Goal: Find specific page/section: Locate a particular part of the current website

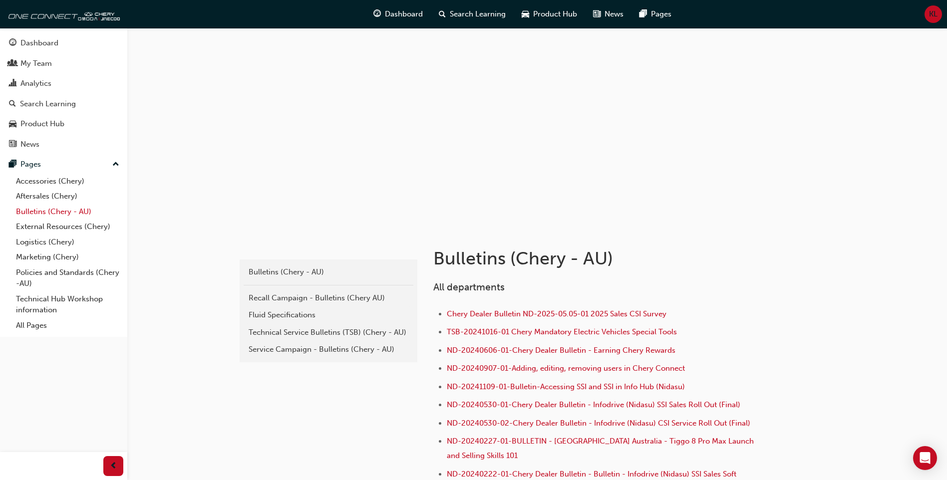
click at [90, 207] on link "Bulletins (Chery - AU)" at bounding box center [67, 211] width 111 height 15
click at [320, 336] on div "Technical Service Bulletins (TSB) (Chery - AU)" at bounding box center [329, 332] width 160 height 11
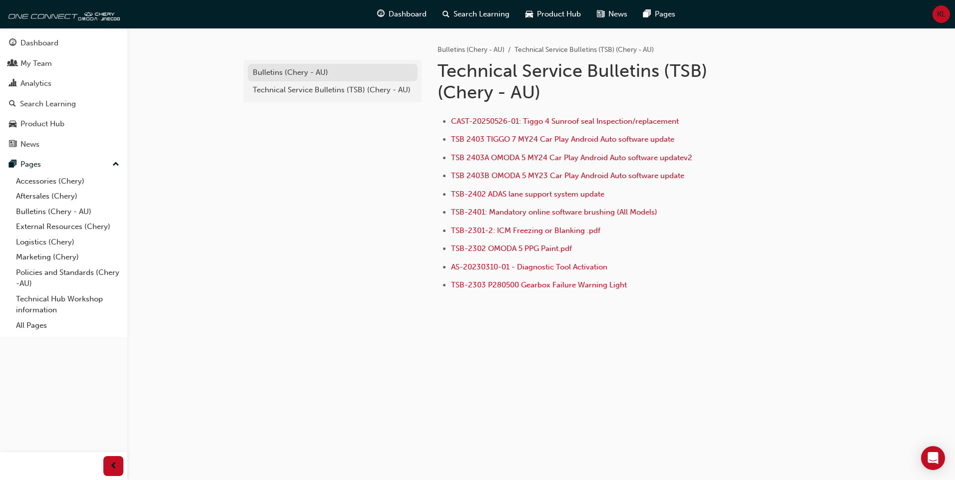
click at [320, 73] on div "Bulletins (Chery - AU)" at bounding box center [333, 72] width 160 height 11
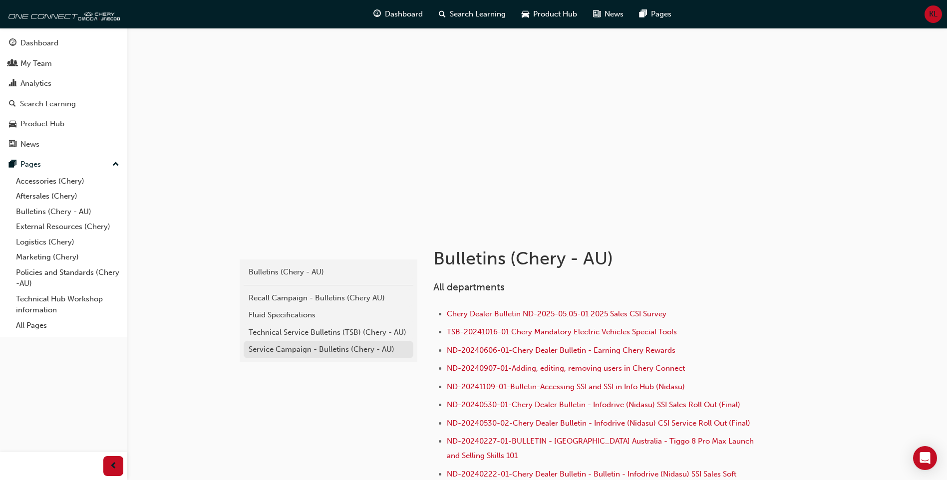
click at [361, 352] on div "Service Campaign - Bulletins (Chery - AU)" at bounding box center [329, 349] width 160 height 11
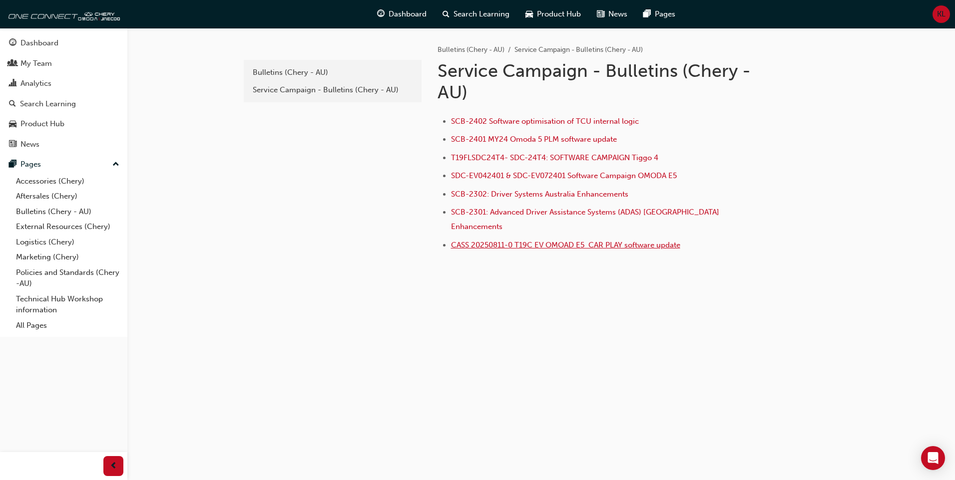
click at [512, 241] on span "CASS 20250811-0 T19C EV OMOAD E5 CAR PLAY software update" at bounding box center [565, 245] width 229 height 9
